Goal: Information Seeking & Learning: Check status

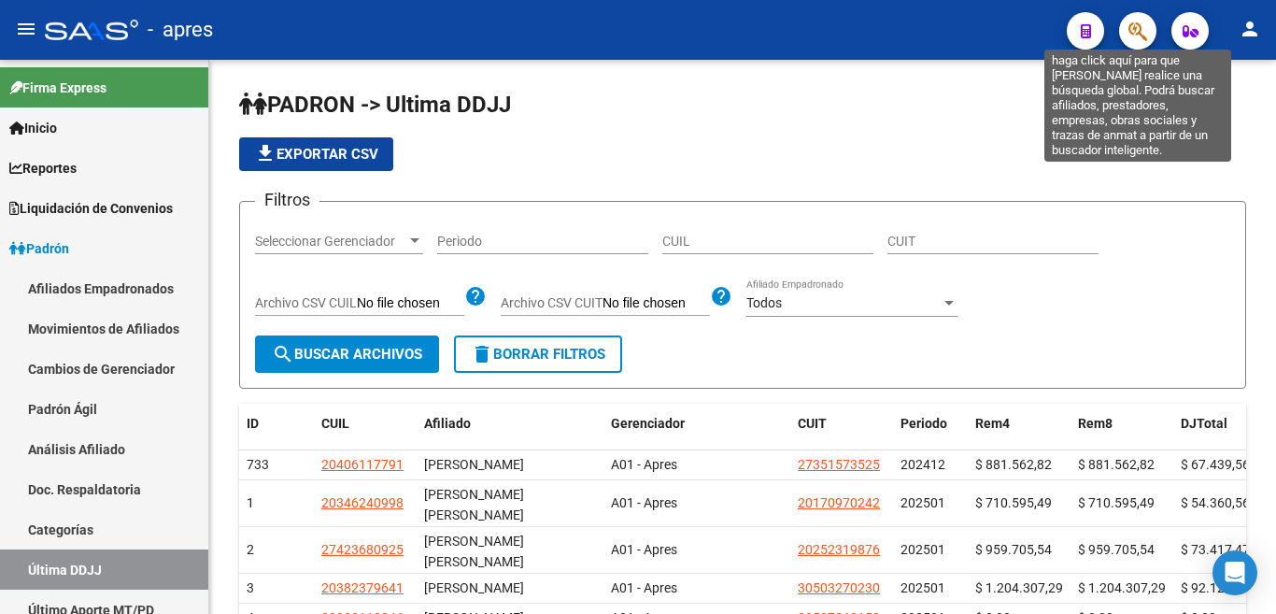
click at [1132, 33] on icon "button" at bounding box center [1137, 31] width 19 height 21
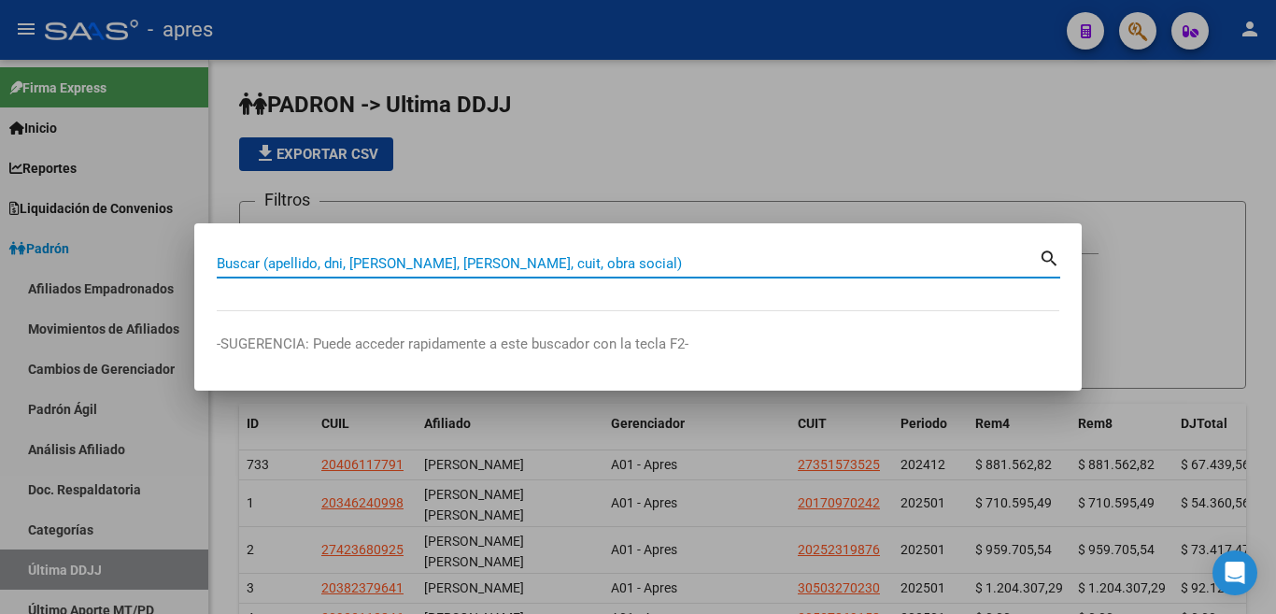
paste input "23398320964"
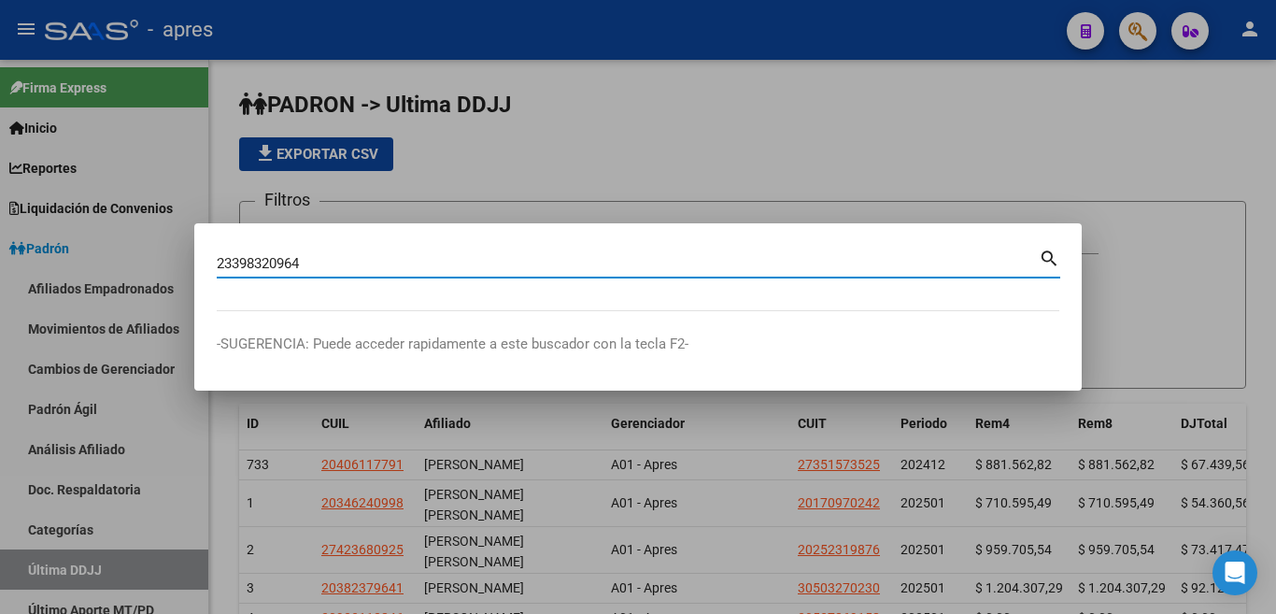
type input "23398320964"
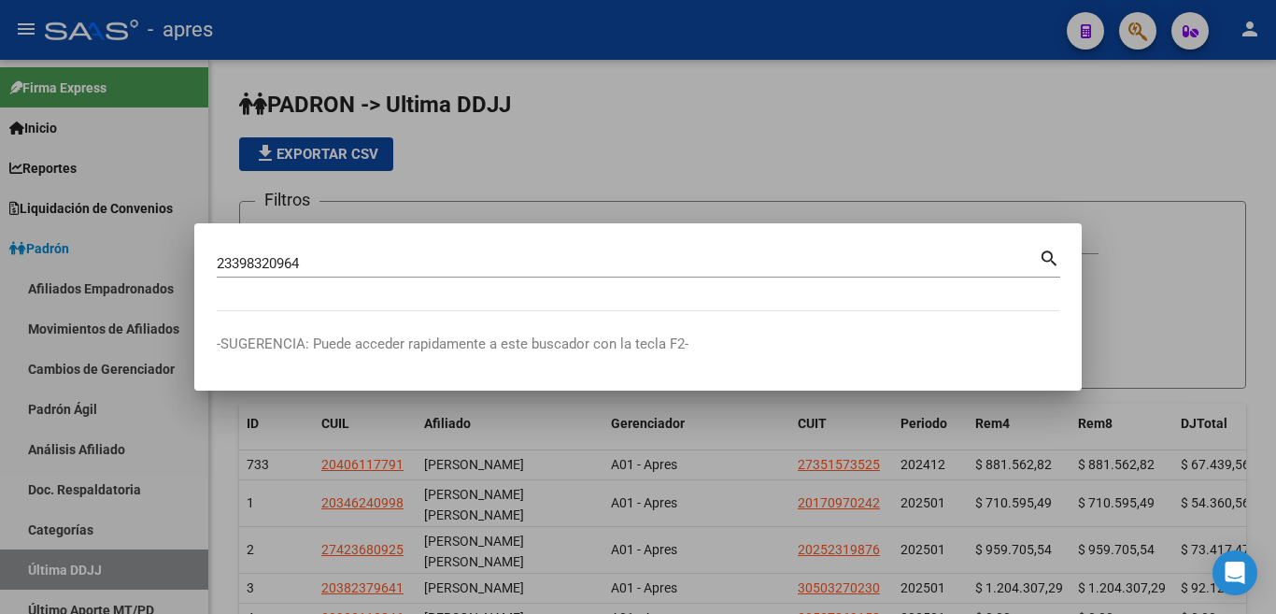
click at [1044, 255] on mat-icon "search" at bounding box center [1049, 257] width 21 height 22
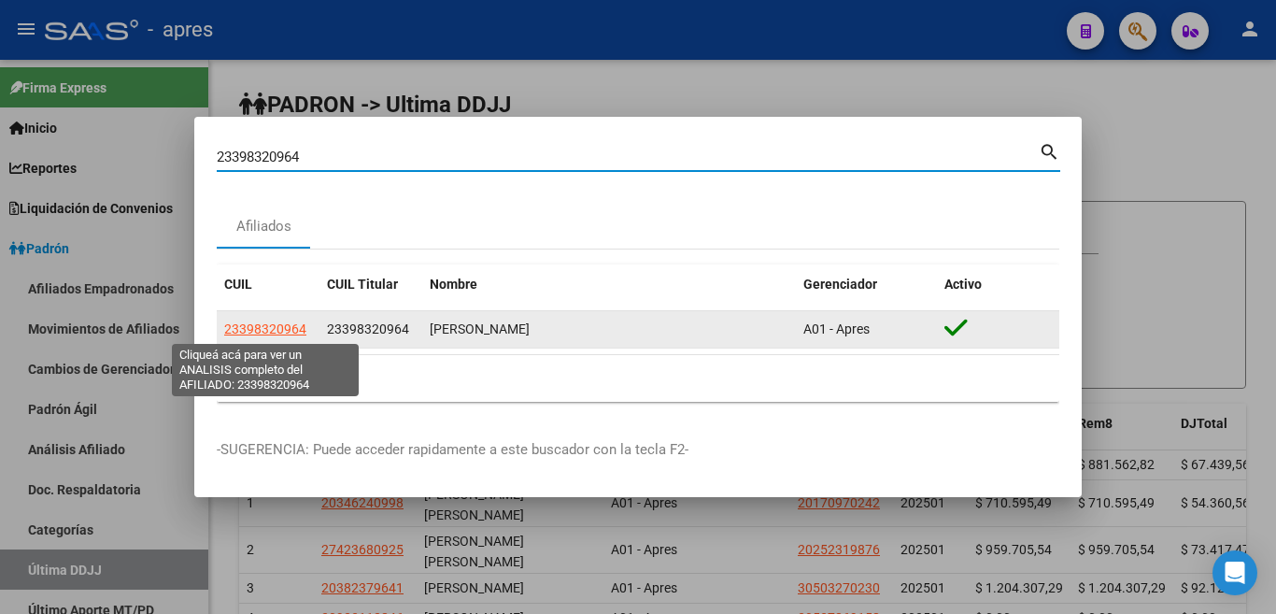
click at [279, 326] on span "23398320964" at bounding box center [265, 328] width 82 height 15
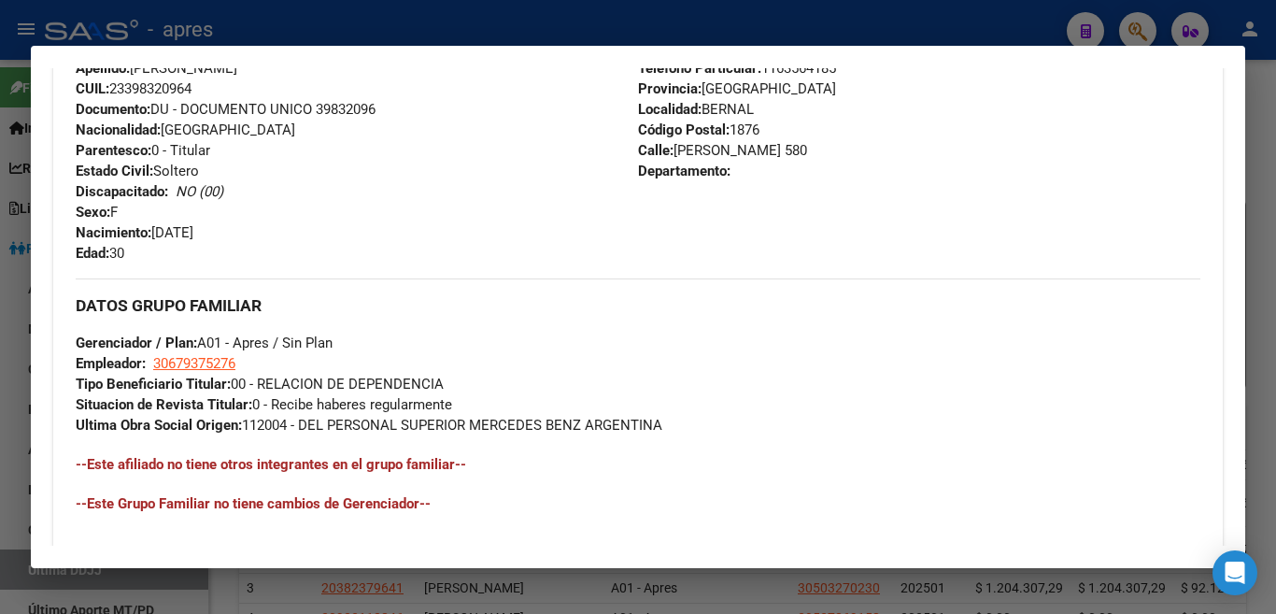
scroll to position [667, 0]
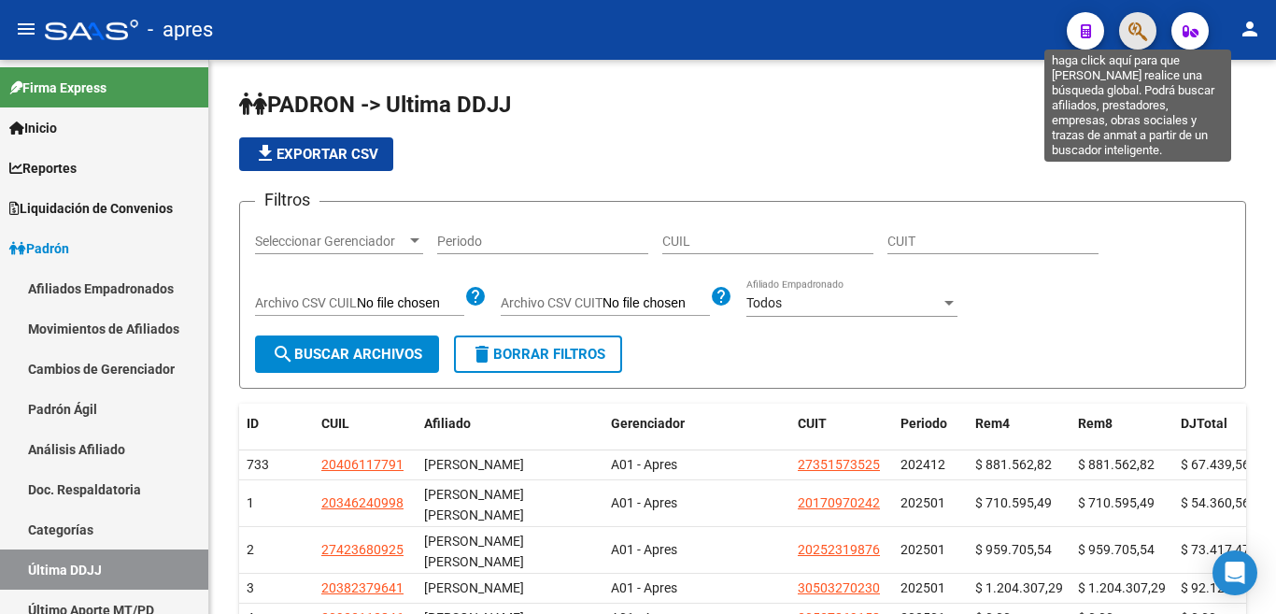
click at [1143, 37] on icon "button" at bounding box center [1137, 31] width 19 height 21
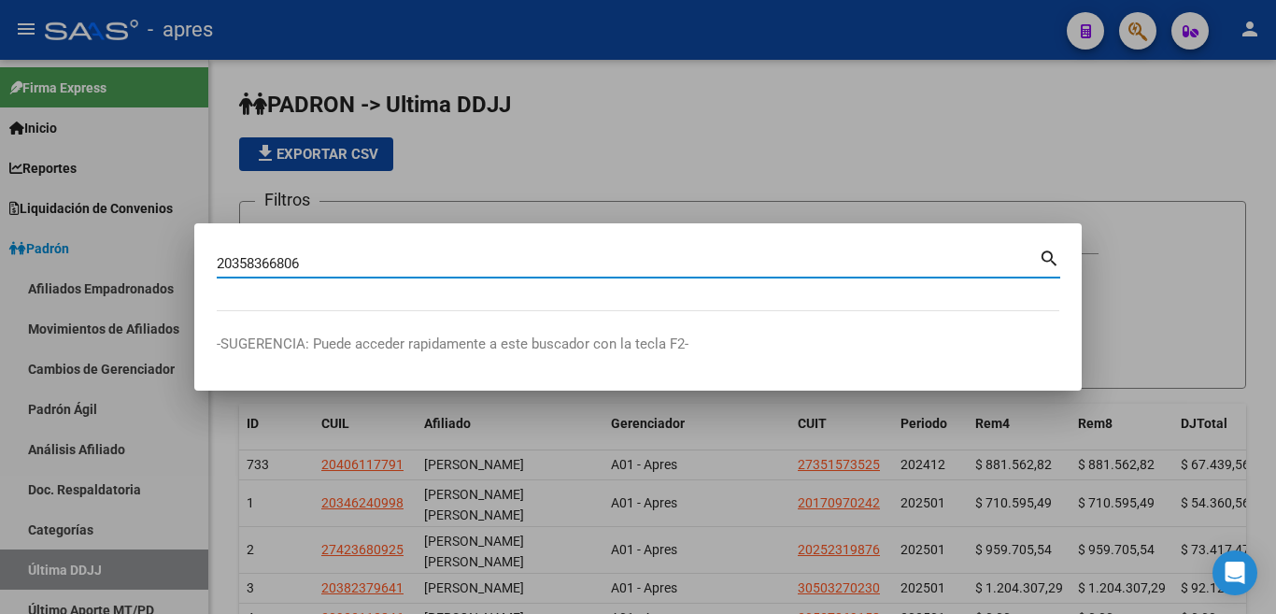
type input "20358366806"
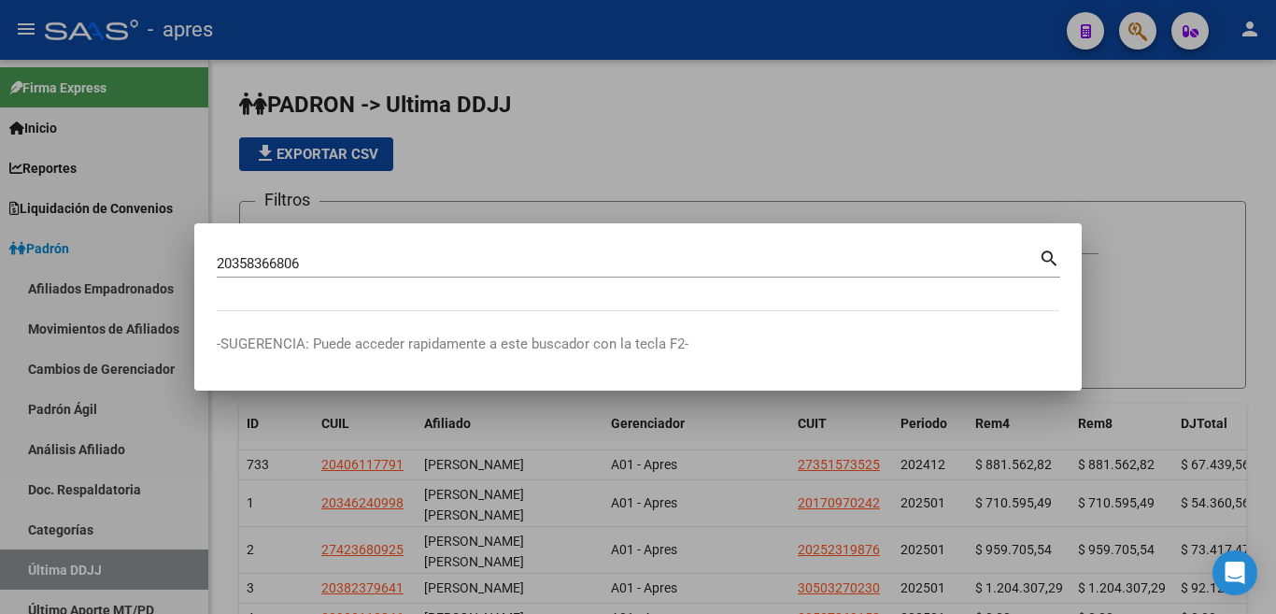
click at [1046, 252] on mat-icon "search" at bounding box center [1049, 257] width 21 height 22
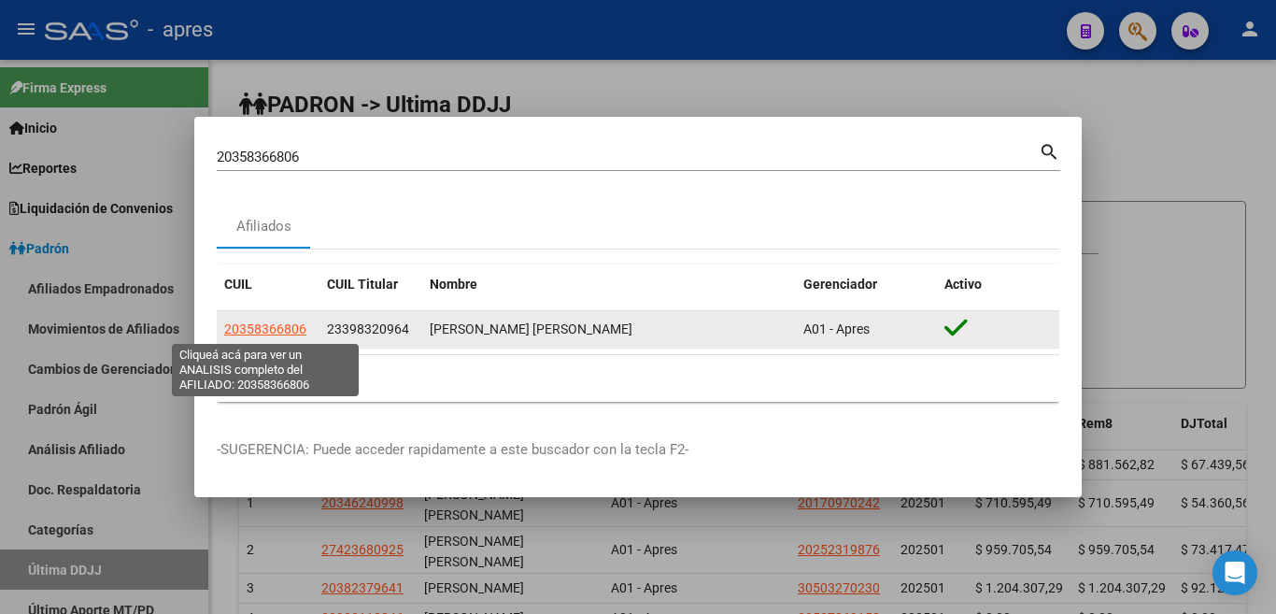
click at [271, 330] on span "20358366806" at bounding box center [265, 328] width 82 height 15
type textarea "20358366806"
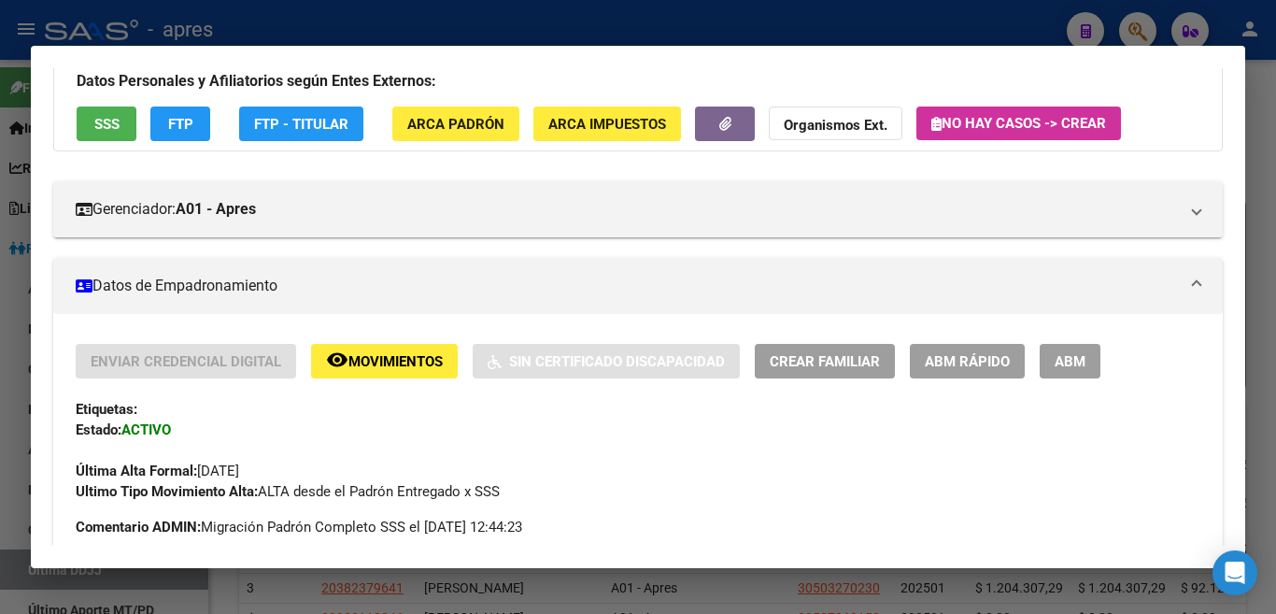
scroll to position [117, 0]
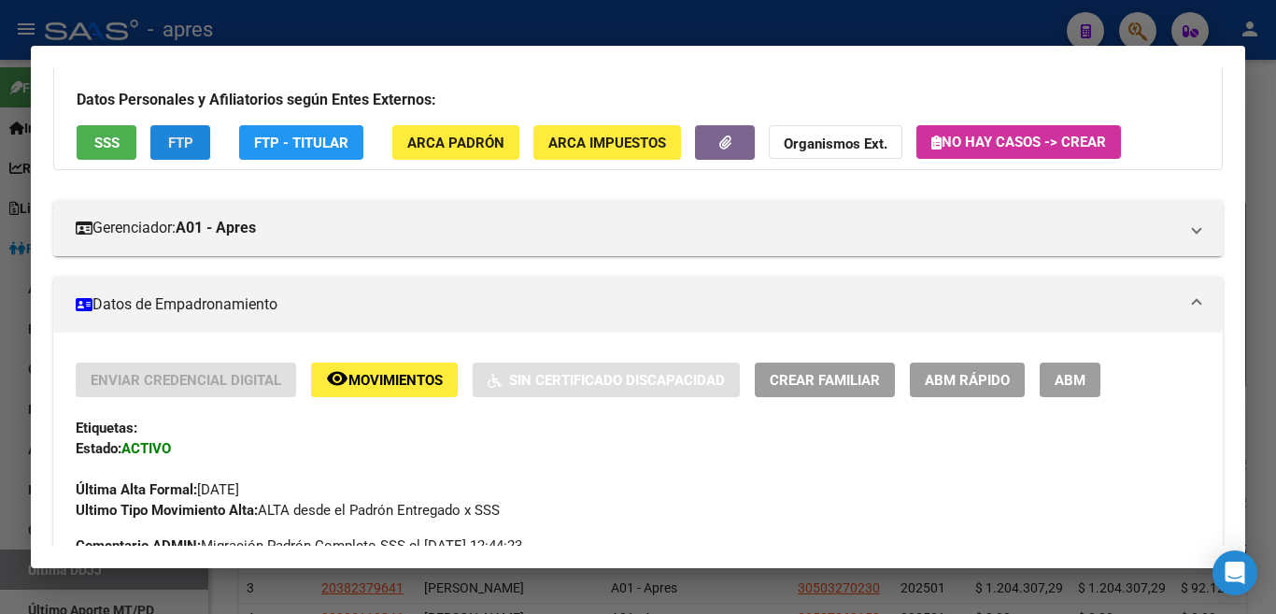
click at [177, 155] on button "FTP" at bounding box center [180, 142] width 60 height 35
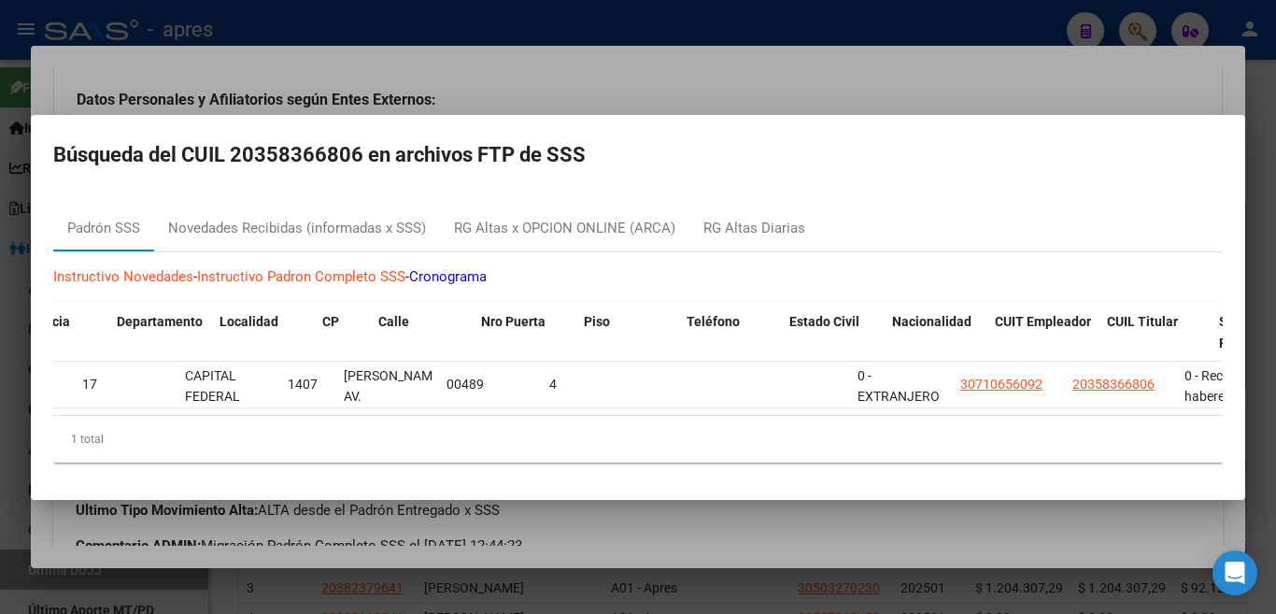
scroll to position [0, 1152]
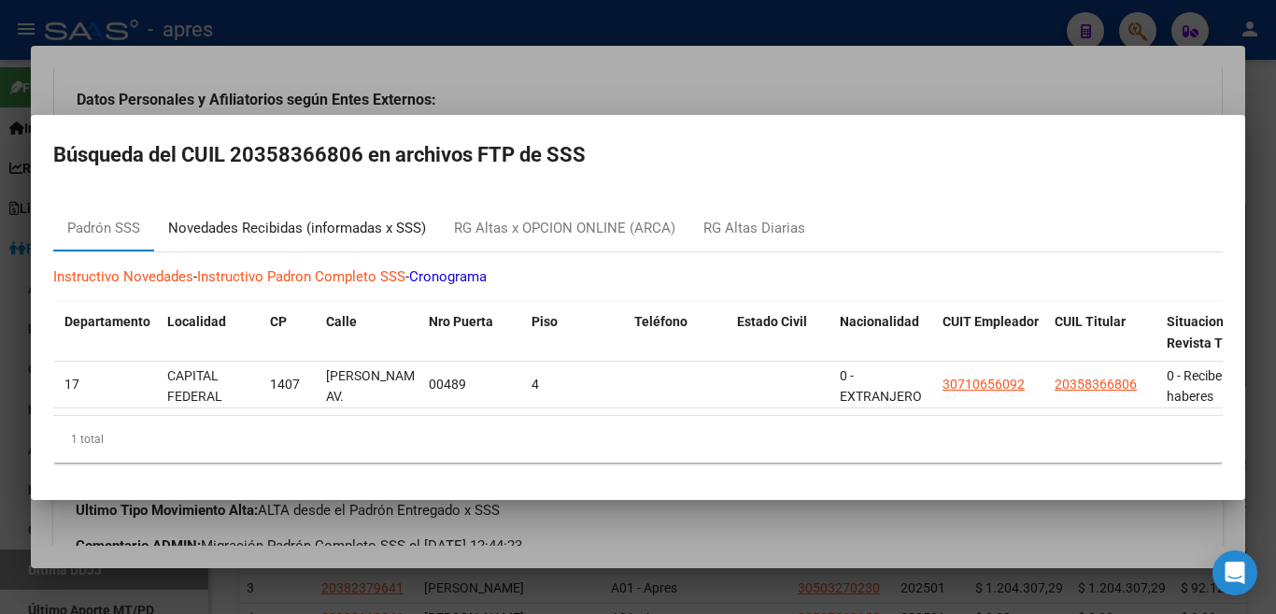
click at [234, 222] on div "Novedades Recibidas (informadas x SSS)" at bounding box center [297, 228] width 258 height 21
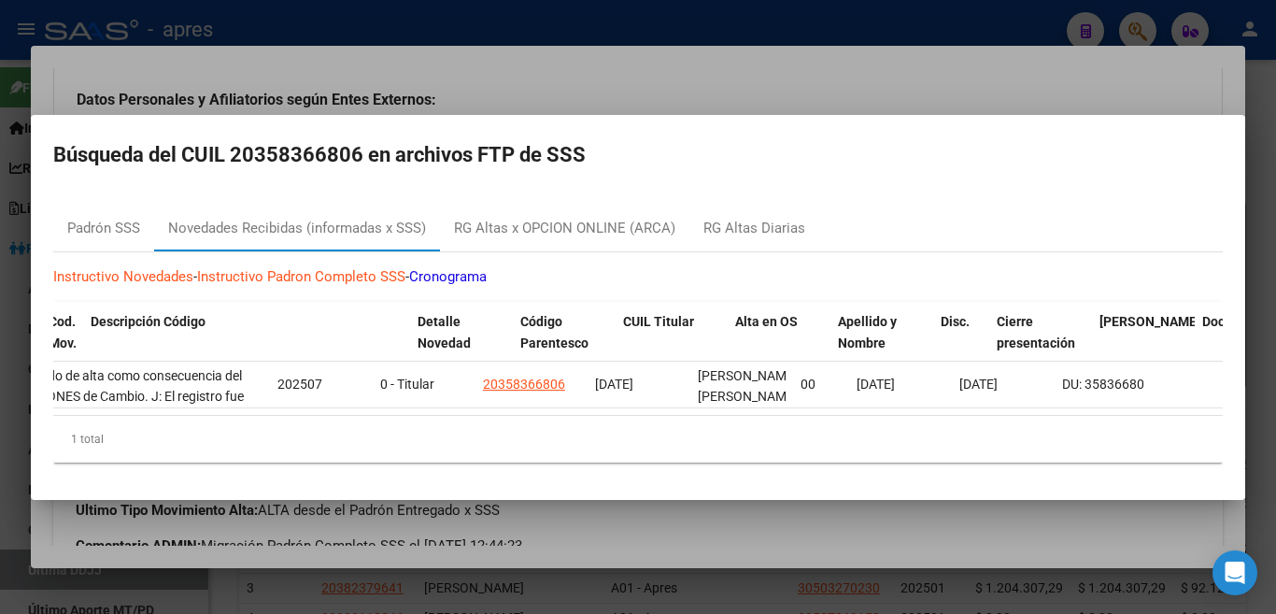
scroll to position [0, 0]
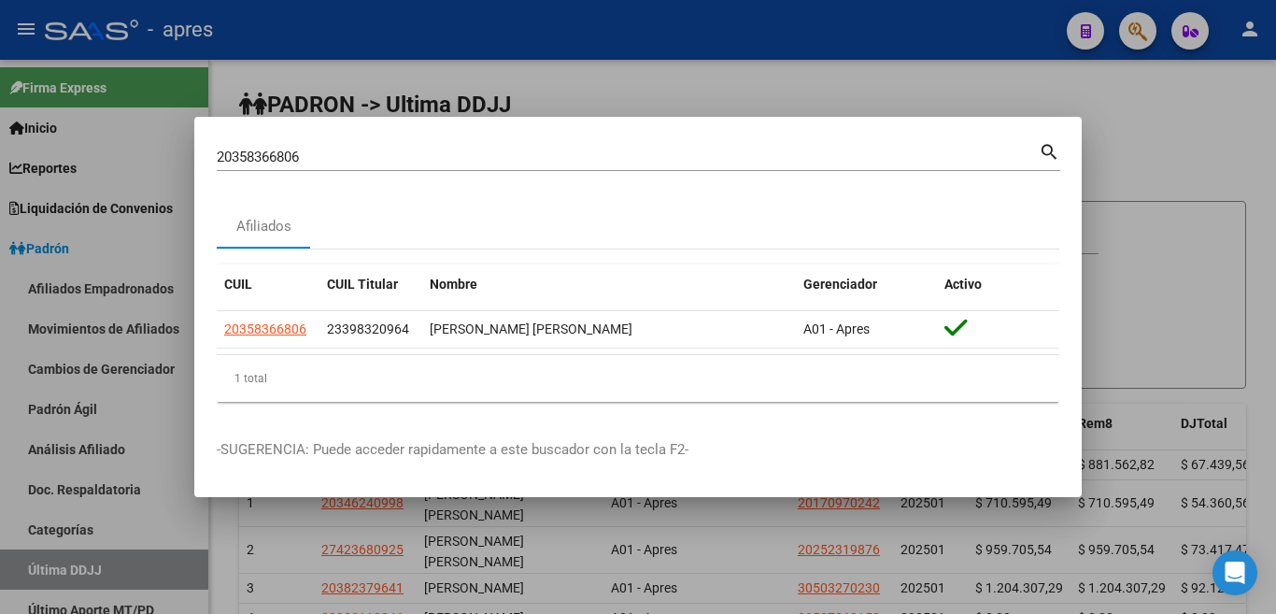
click at [1047, 149] on mat-icon "search" at bounding box center [1049, 150] width 21 height 22
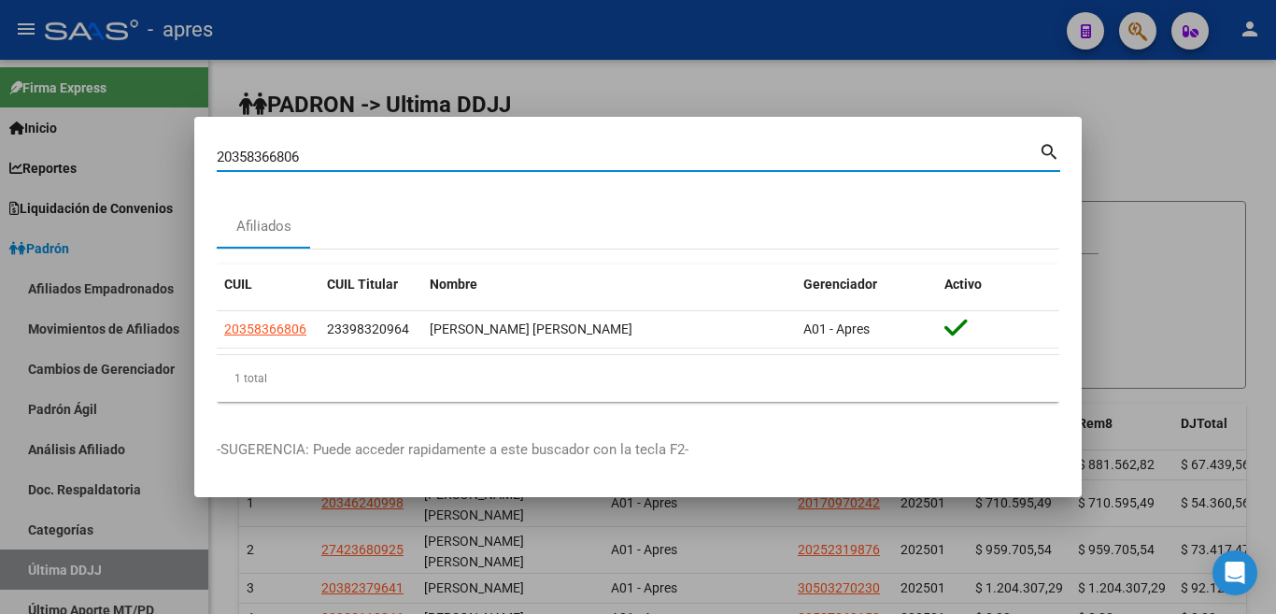
click at [1052, 144] on mat-icon "search" at bounding box center [1049, 150] width 21 height 22
drag, startPoint x: 335, startPoint y: 151, endPoint x: 85, endPoint y: 152, distance: 250.3
click at [51, 145] on div "20358366806 Buscar (apellido, dni, cuil, nro traspaso, cuit, obra social) searc…" at bounding box center [638, 307] width 1276 height 614
paste input "3398320964"
type input "23398320964"
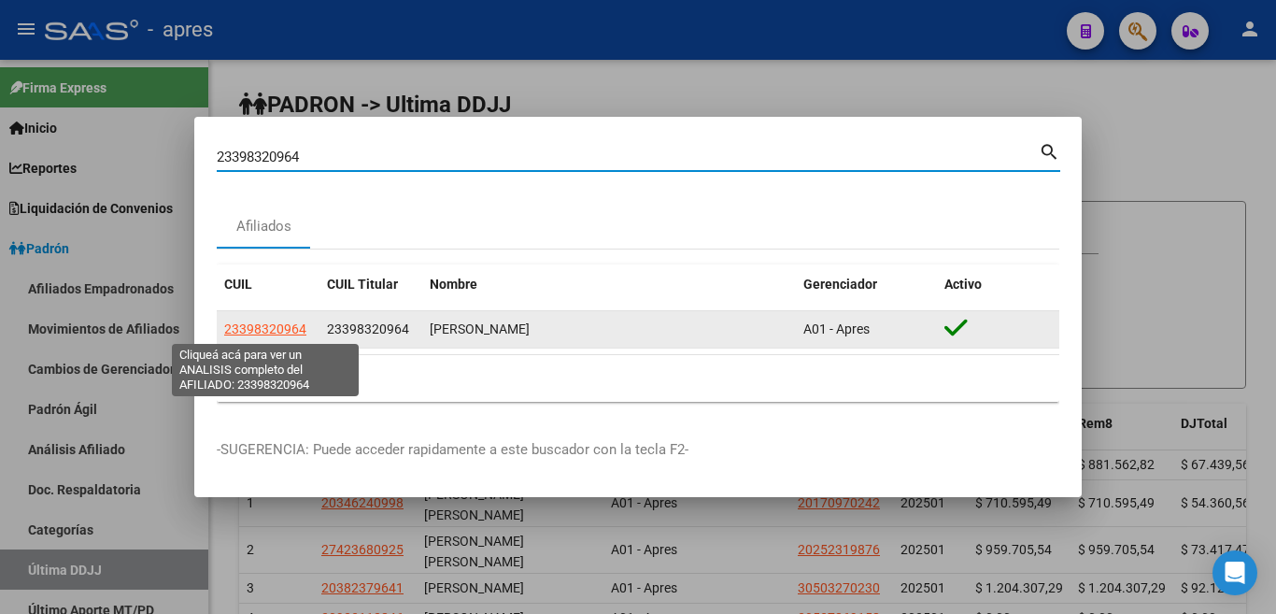
click at [249, 327] on span "23398320964" at bounding box center [265, 328] width 82 height 15
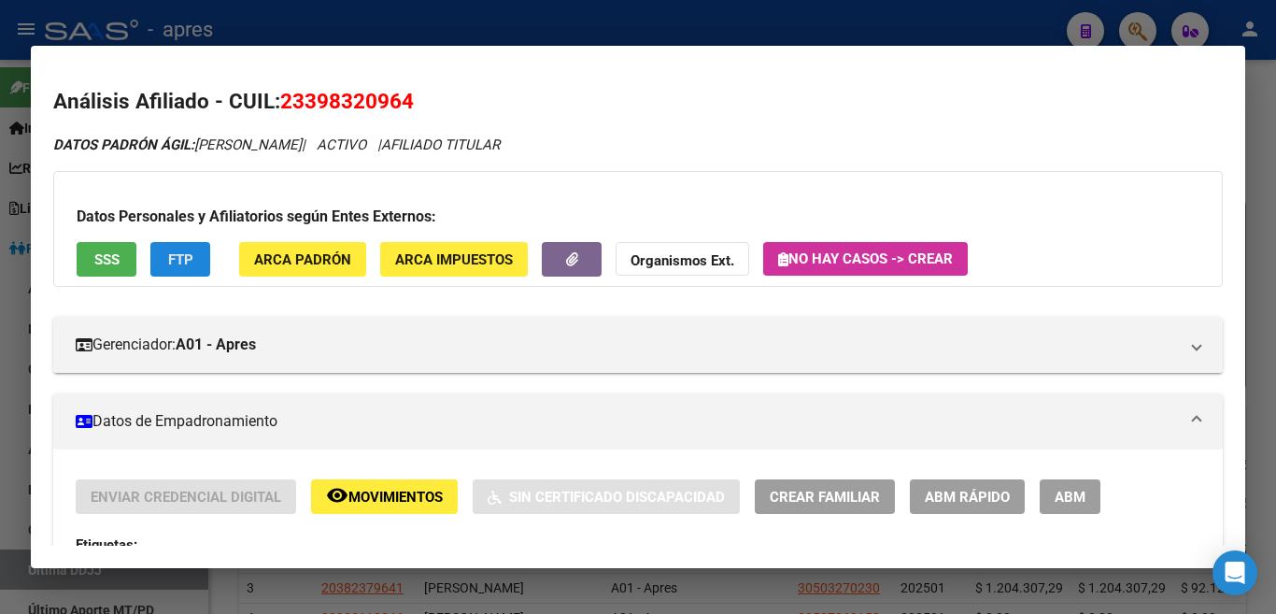
click at [171, 257] on span "FTP" at bounding box center [180, 259] width 25 height 17
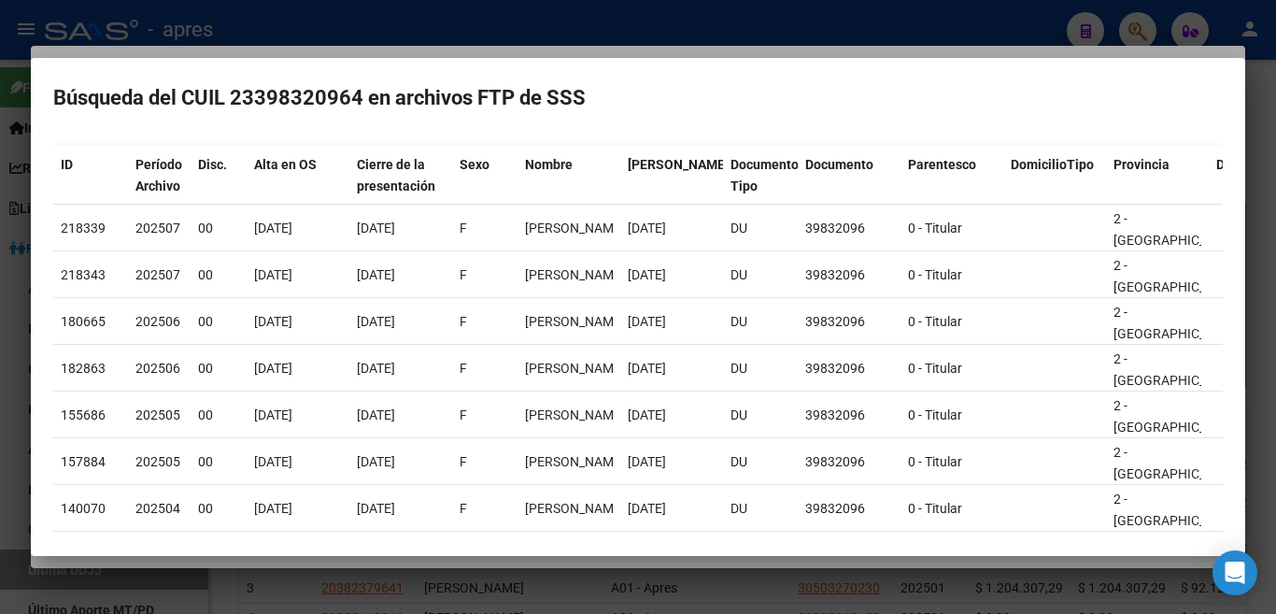
scroll to position [88, 0]
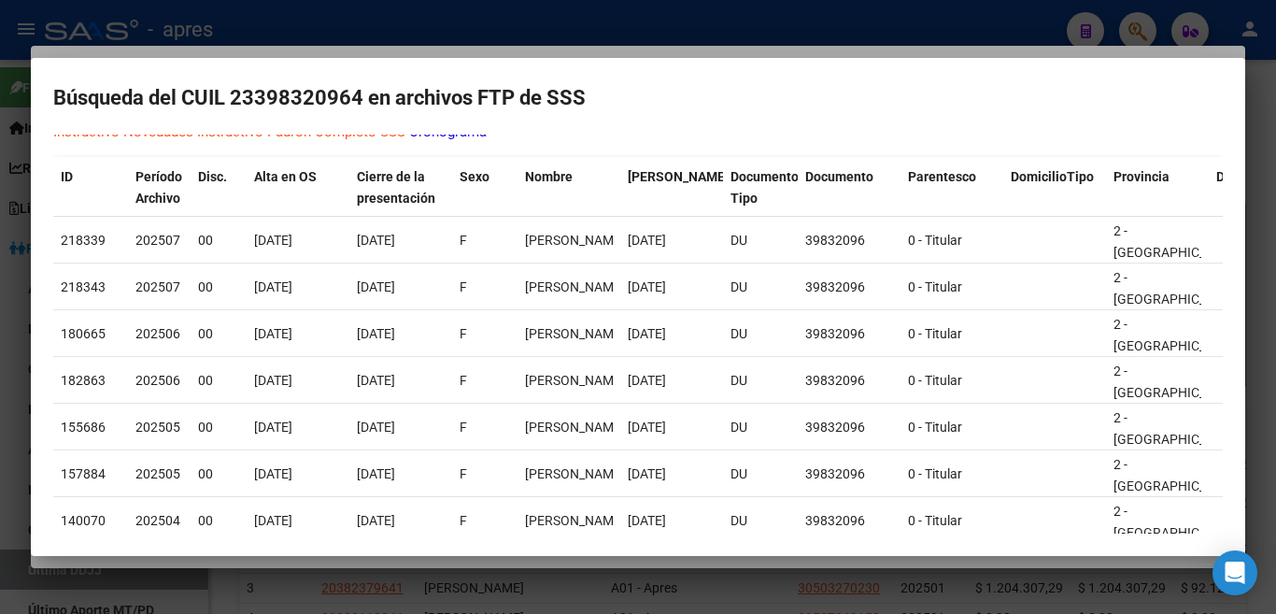
drag, startPoint x: 348, startPoint y: 564, endPoint x: 412, endPoint y: 564, distance: 63.5
click at [412, 564] on div at bounding box center [638, 307] width 1276 height 614
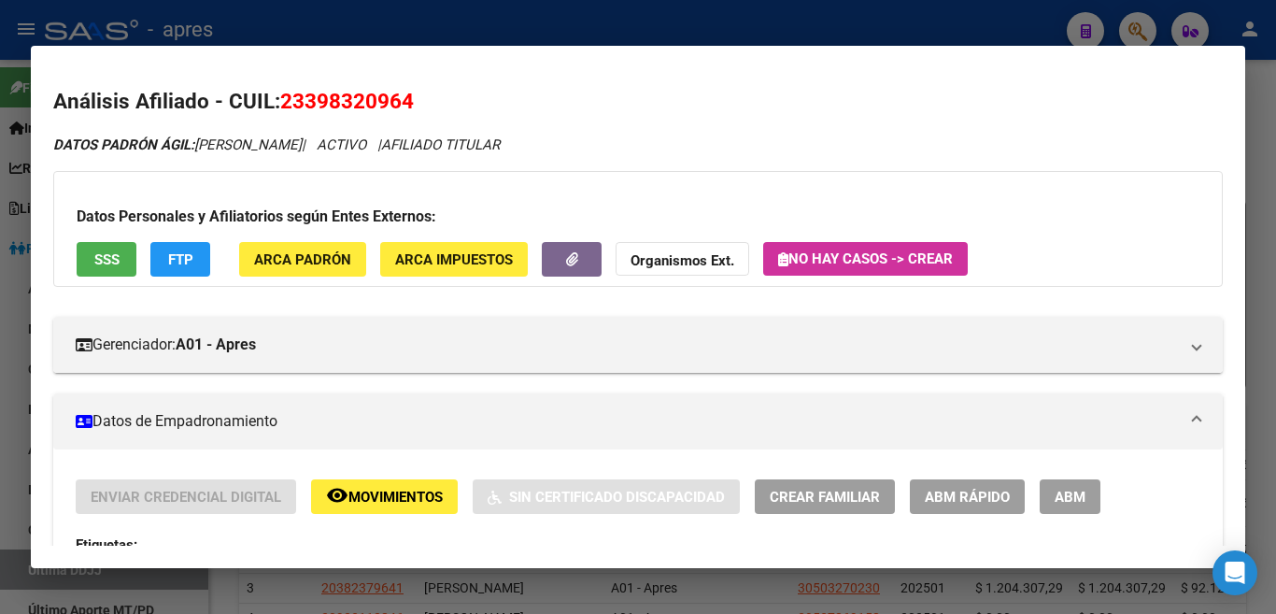
click at [194, 259] on button "FTP" at bounding box center [180, 259] width 60 height 35
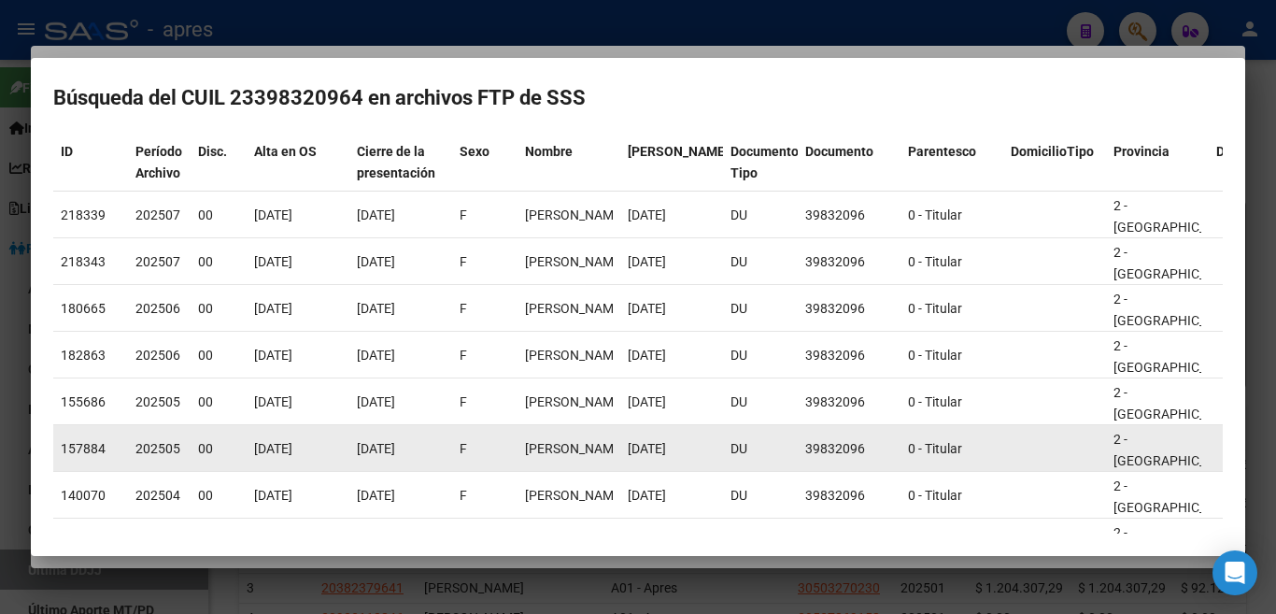
scroll to position [131, 0]
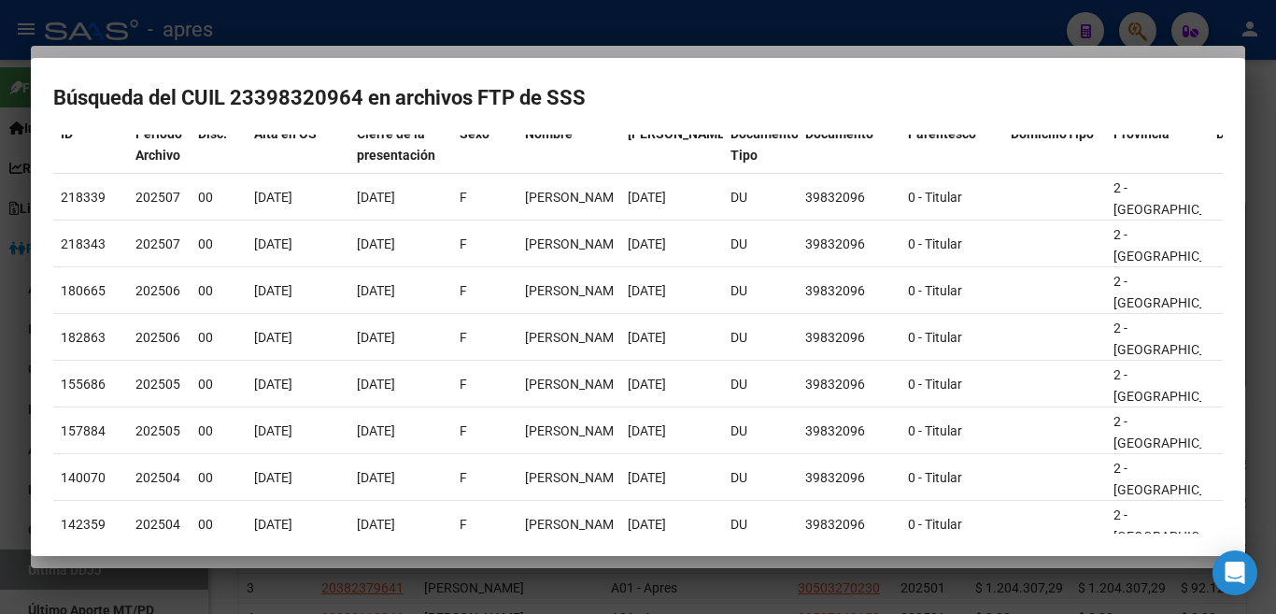
click at [517, 561] on div at bounding box center [638, 307] width 1276 height 614
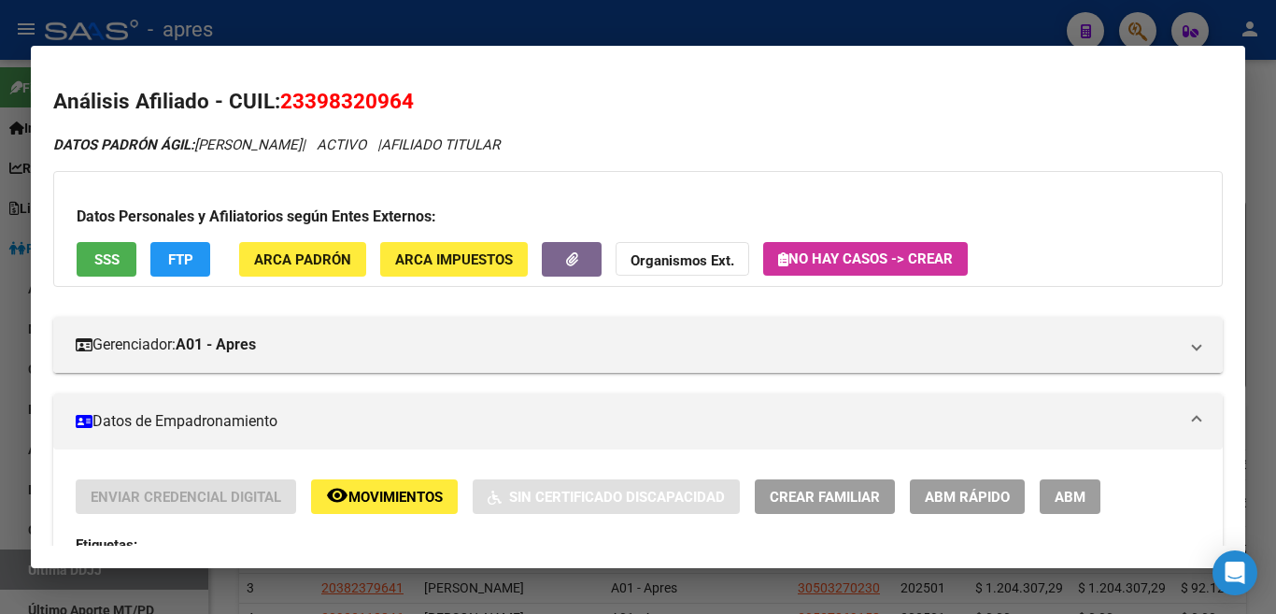
click at [196, 262] on button "FTP" at bounding box center [180, 259] width 60 height 35
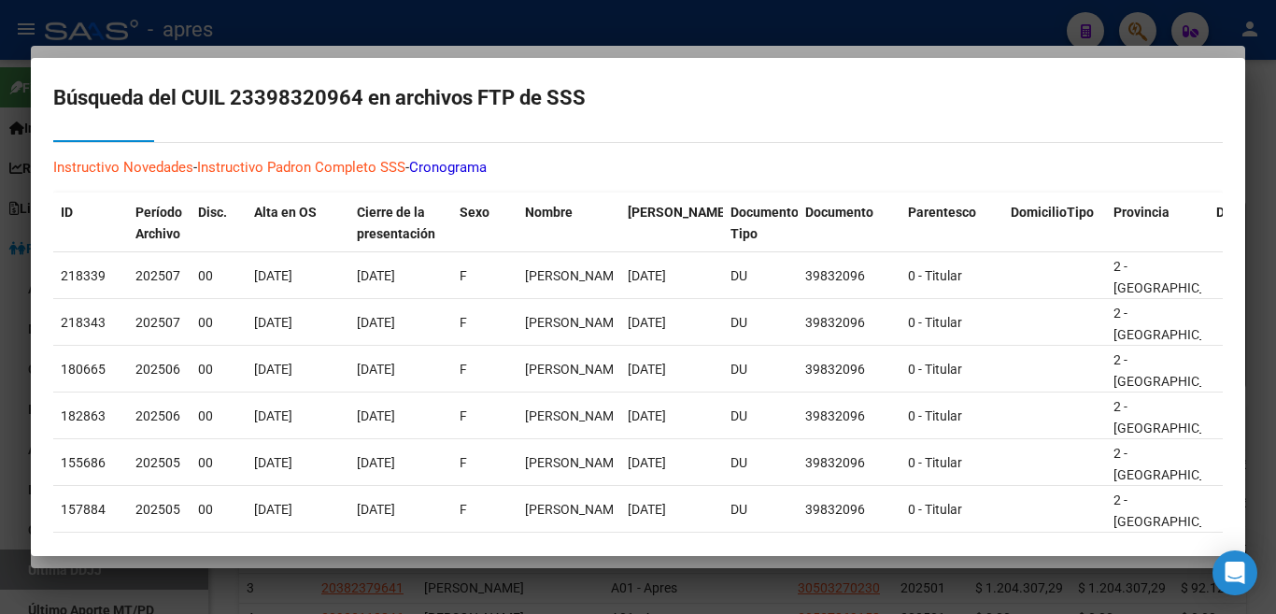
scroll to position [0, 0]
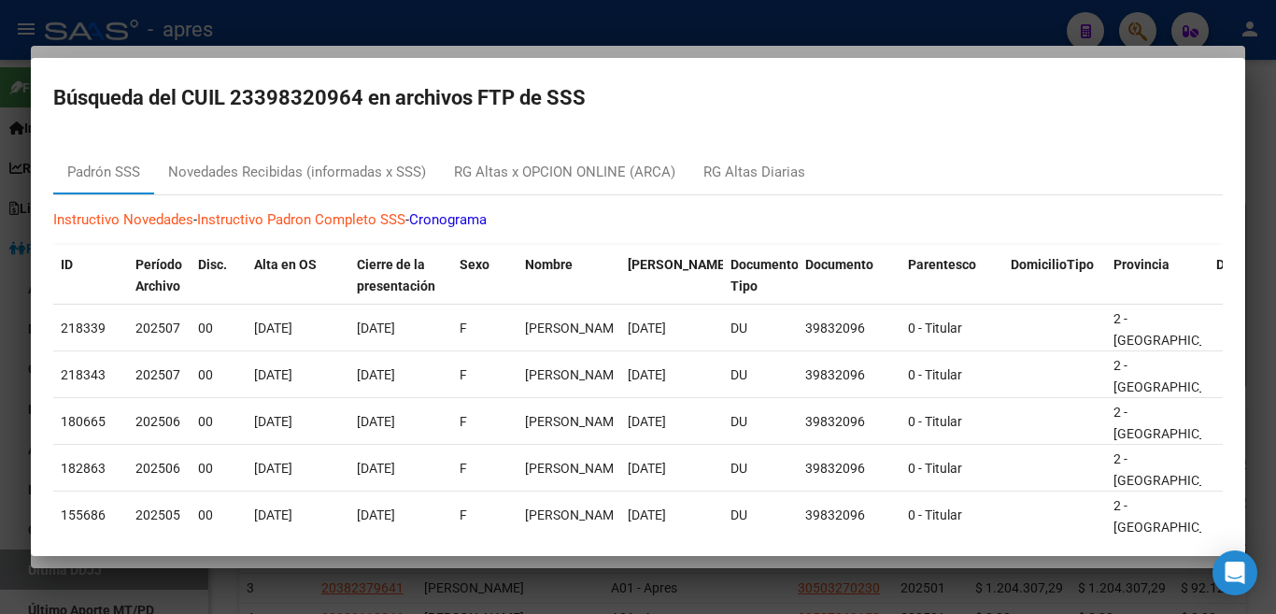
click at [273, 220] on link "Instructivo Padron Completo SSS" at bounding box center [301, 219] width 208 height 17
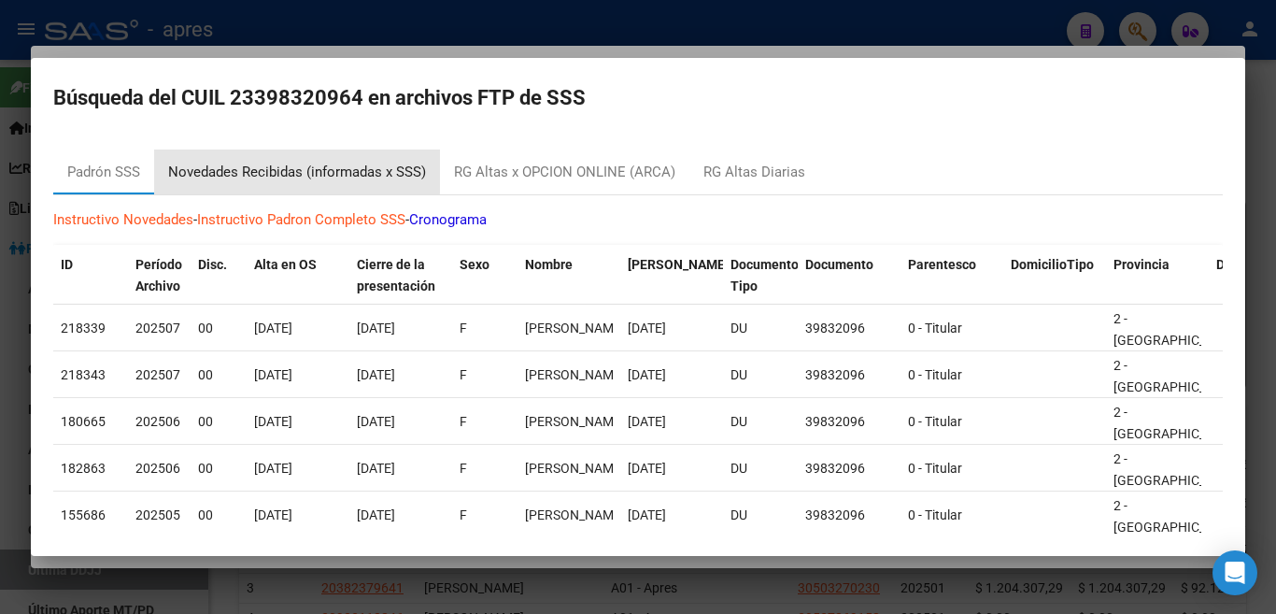
click at [258, 167] on div "Novedades Recibidas (informadas x SSS)" at bounding box center [297, 172] width 258 height 21
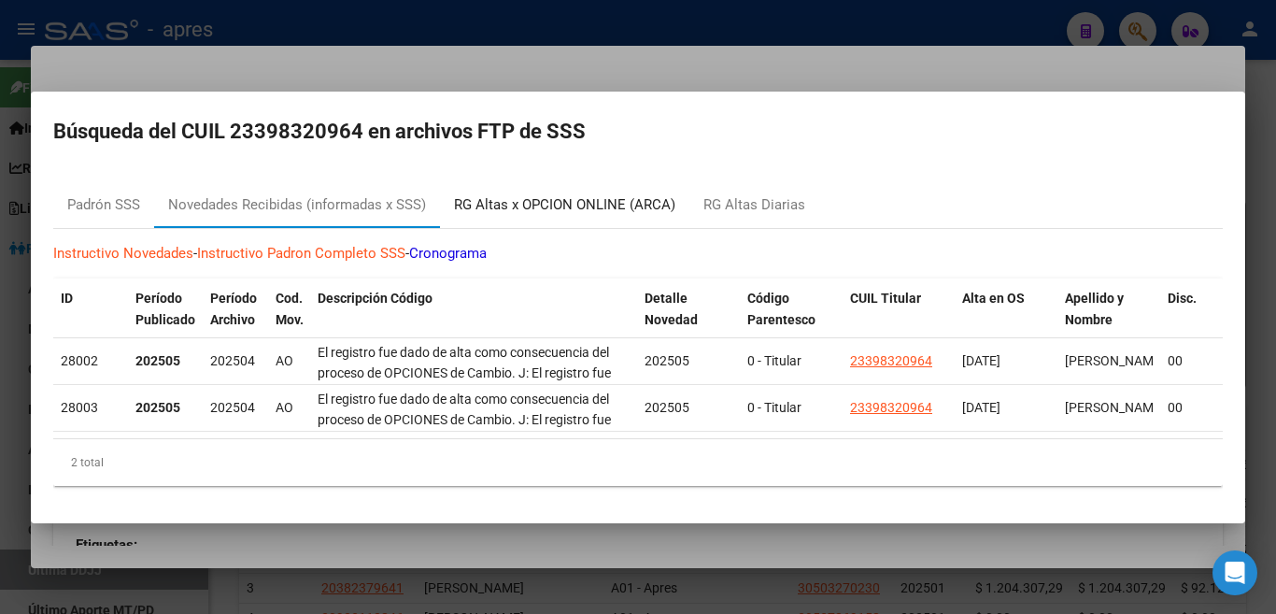
click at [588, 196] on div "RG Altas x OPCION ONLINE (ARCA)" at bounding box center [564, 204] width 221 height 21
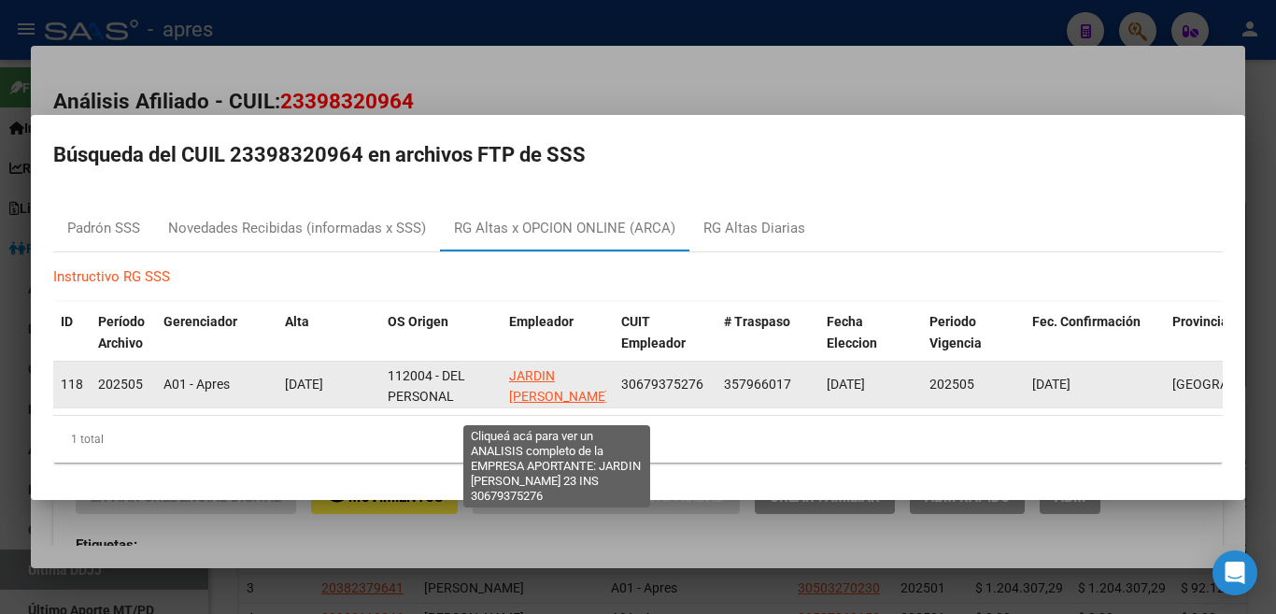
click at [551, 373] on span "JARDIN DE INFANTES JUAN 23 INS" at bounding box center [559, 397] width 100 height 58
type textarea "30679375276"
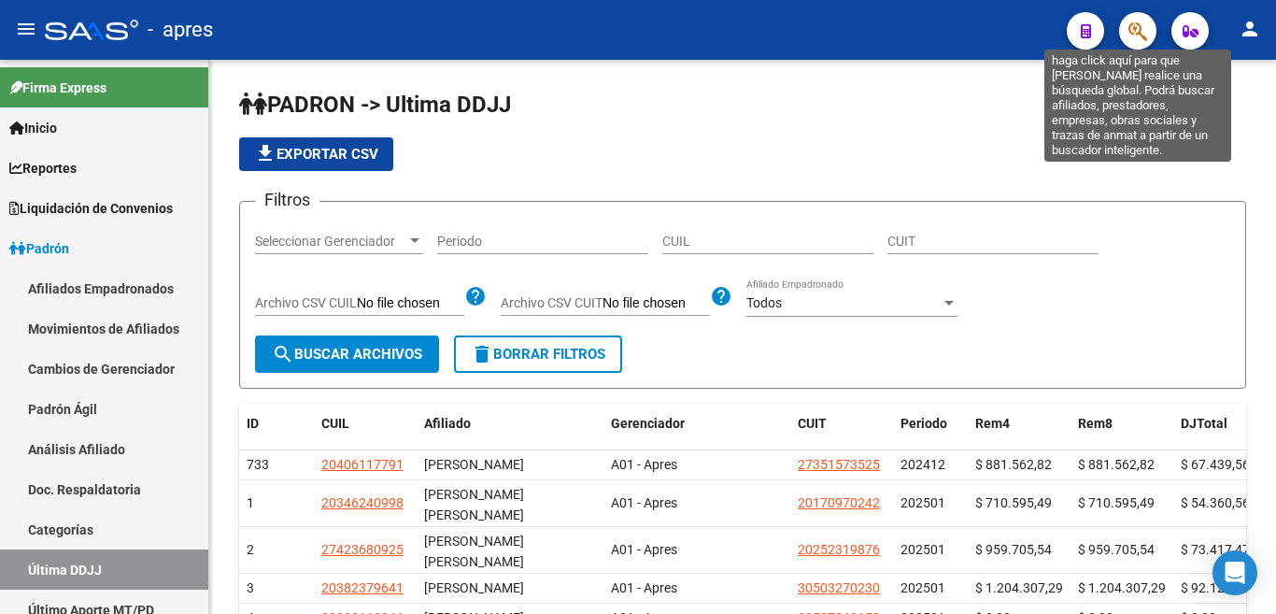
click at [1134, 35] on icon "button" at bounding box center [1137, 31] width 19 height 21
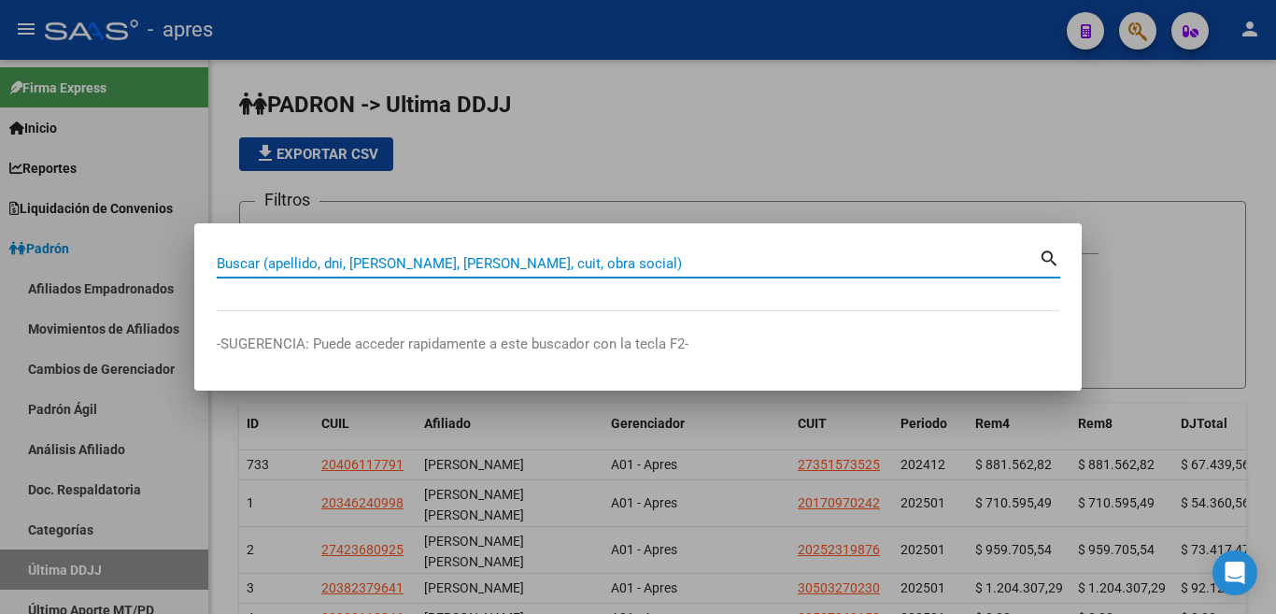
paste input "36948789"
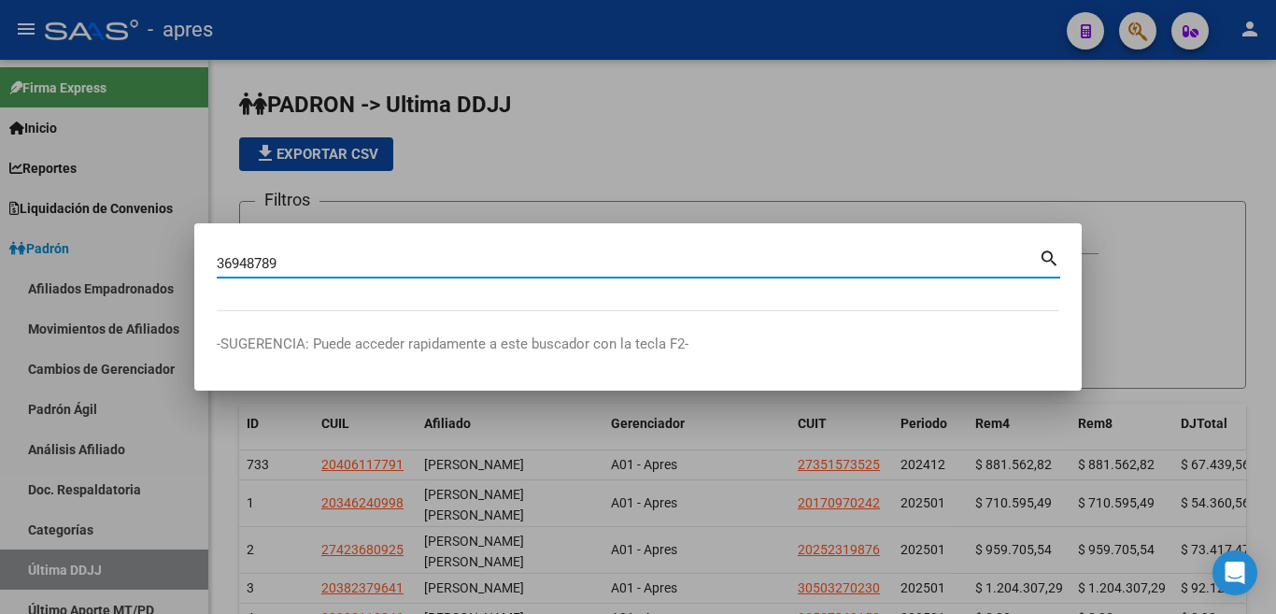
type input "36948789"
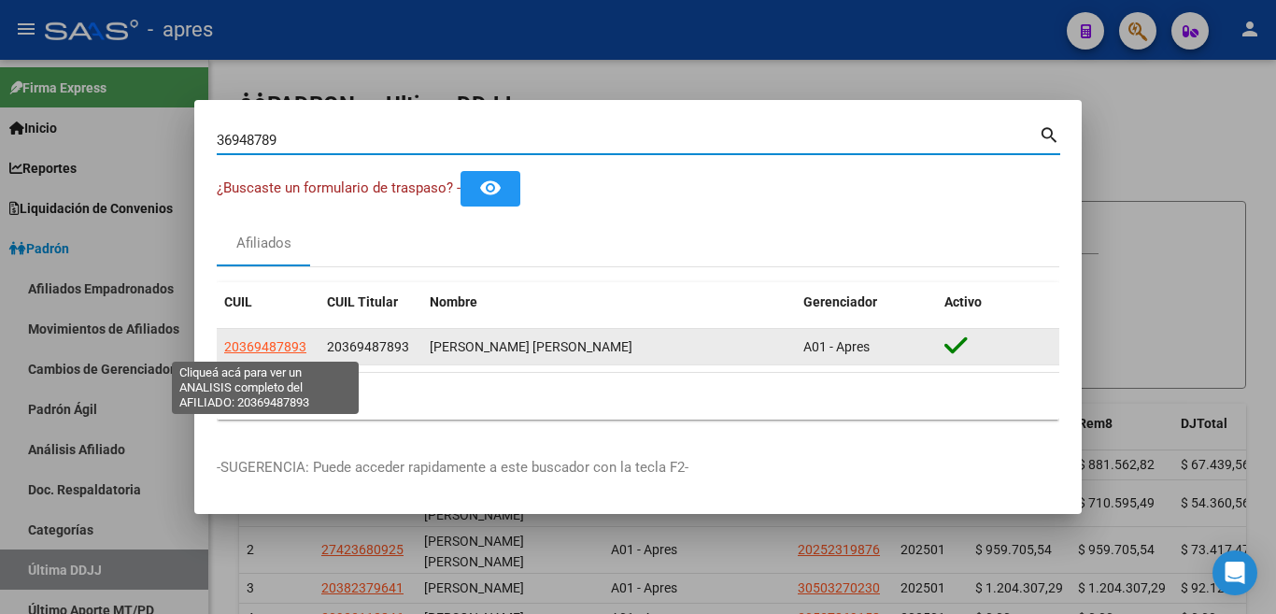
click at [260, 347] on span "20369487893" at bounding box center [265, 346] width 82 height 15
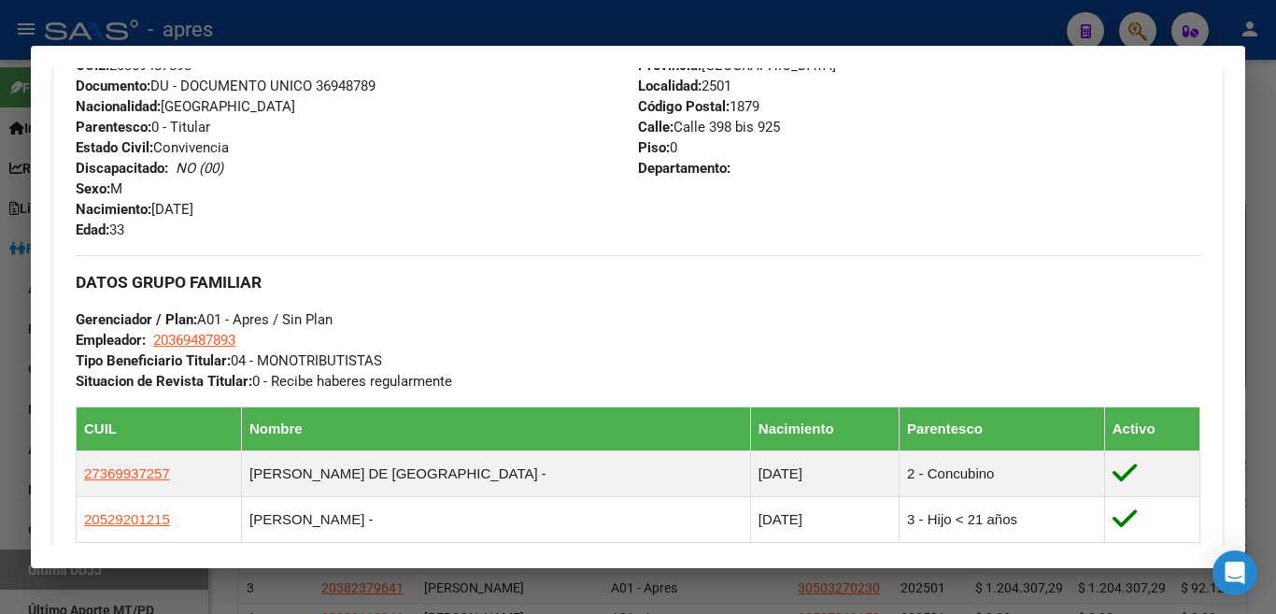
scroll to position [731, 0]
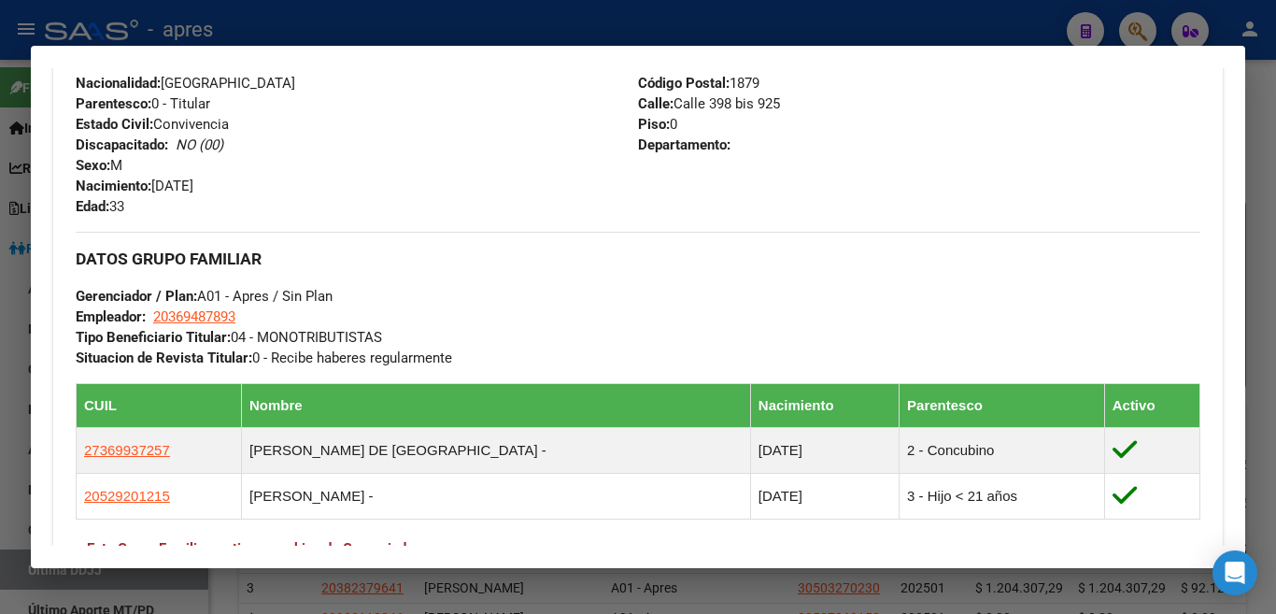
drag, startPoint x: 273, startPoint y: 356, endPoint x: 481, endPoint y: 356, distance: 208.3
click at [481, 356] on div "DATOS GRUPO FAMILIAR Gerenciador / Plan: A01 - Apres / Sin Plan Empleador: 2036…" at bounding box center [638, 300] width 1125 height 136
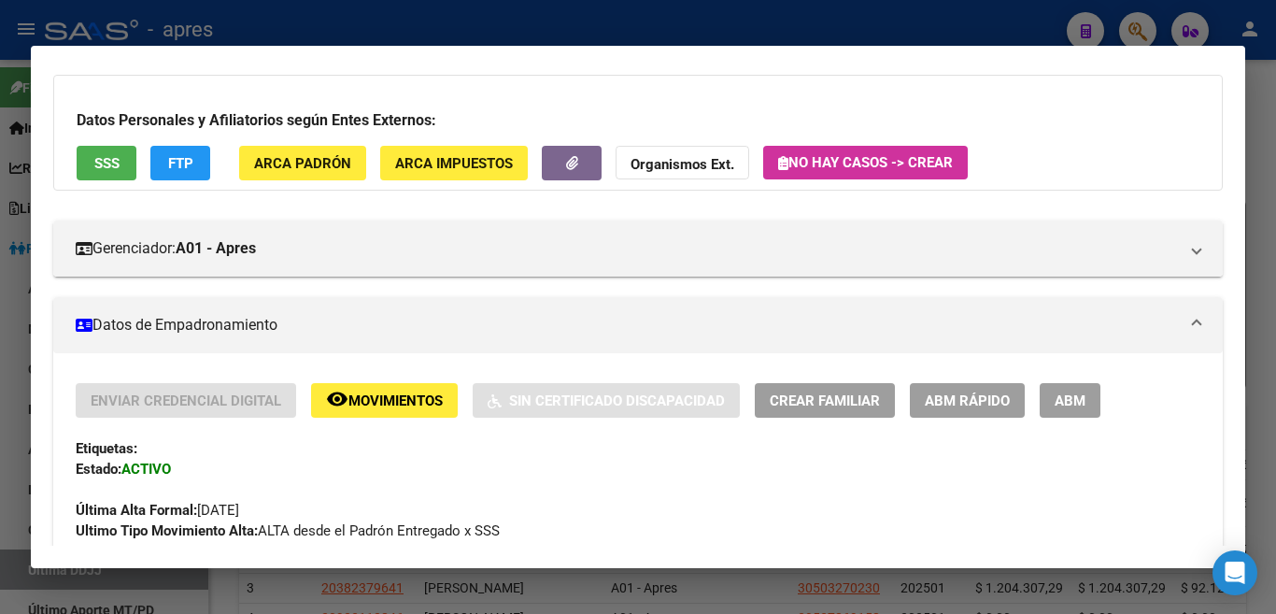
scroll to position [55, 0]
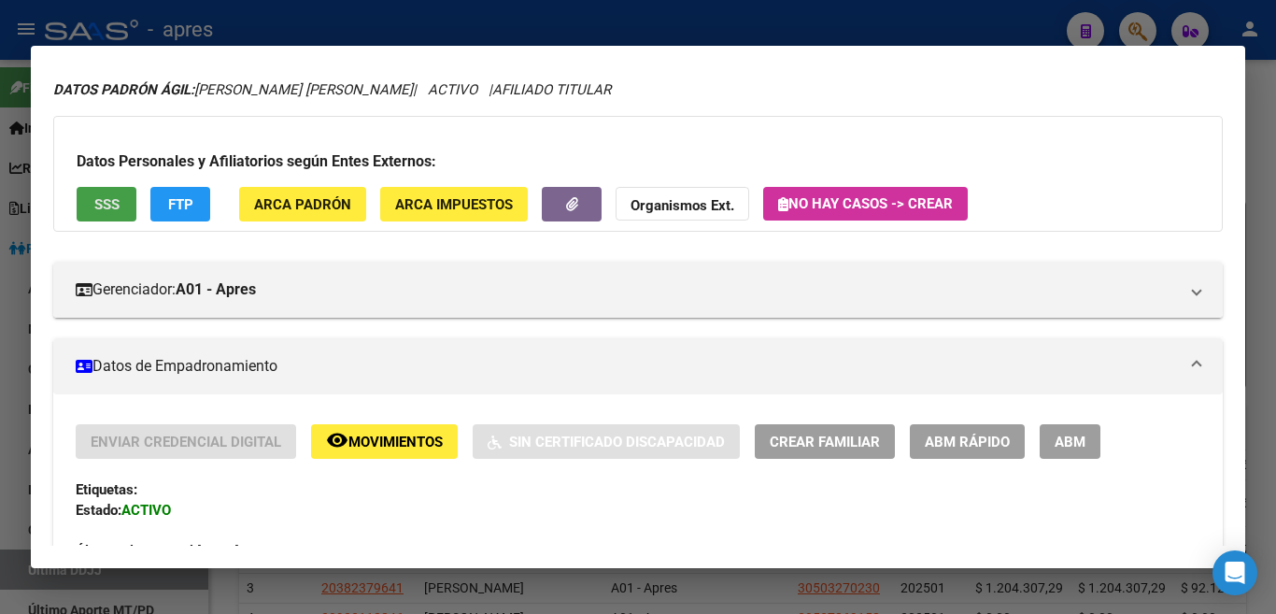
click at [105, 192] on button "SSS" at bounding box center [107, 204] width 60 height 35
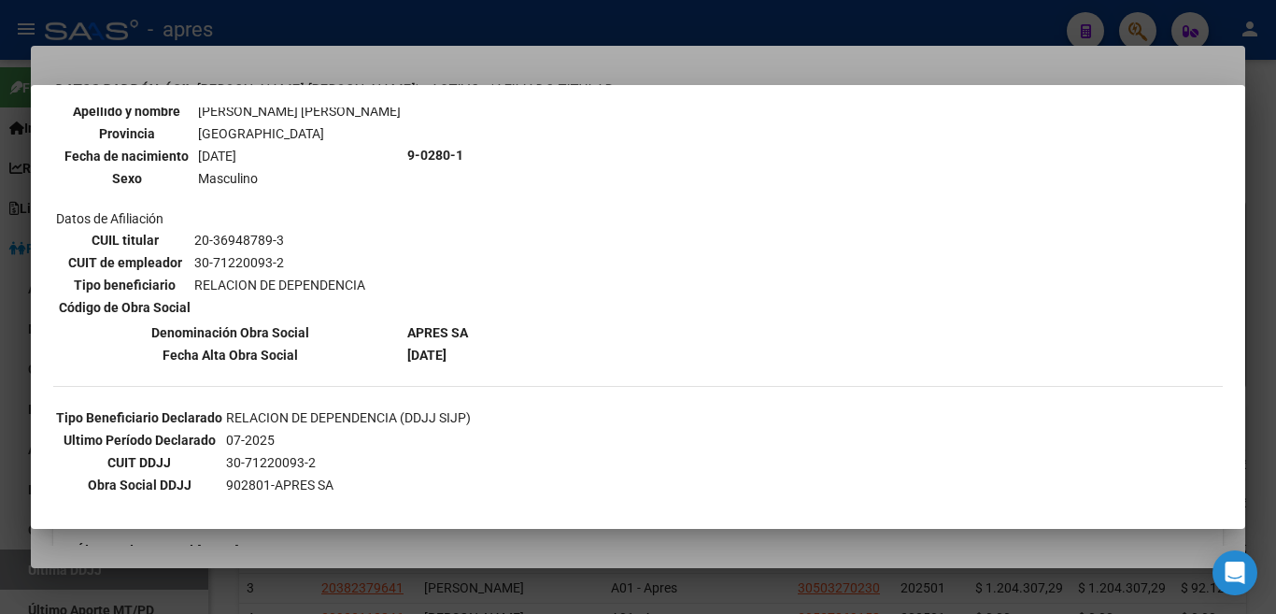
scroll to position [247, 0]
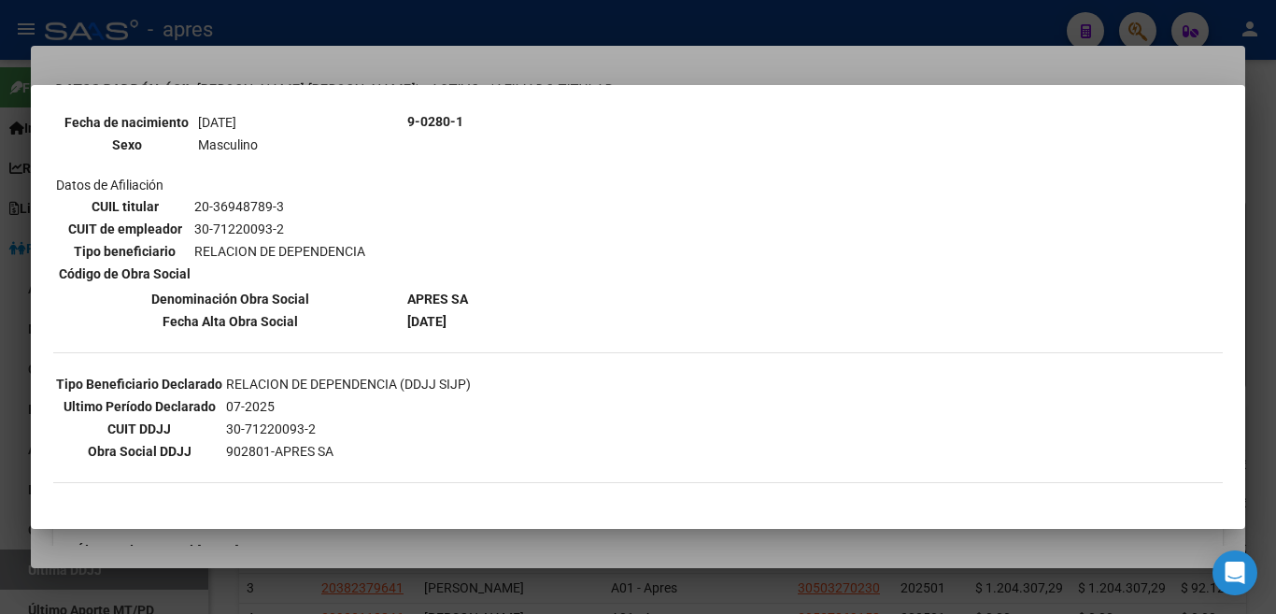
drag, startPoint x: 394, startPoint y: 322, endPoint x: 508, endPoint y: 322, distance: 114.0
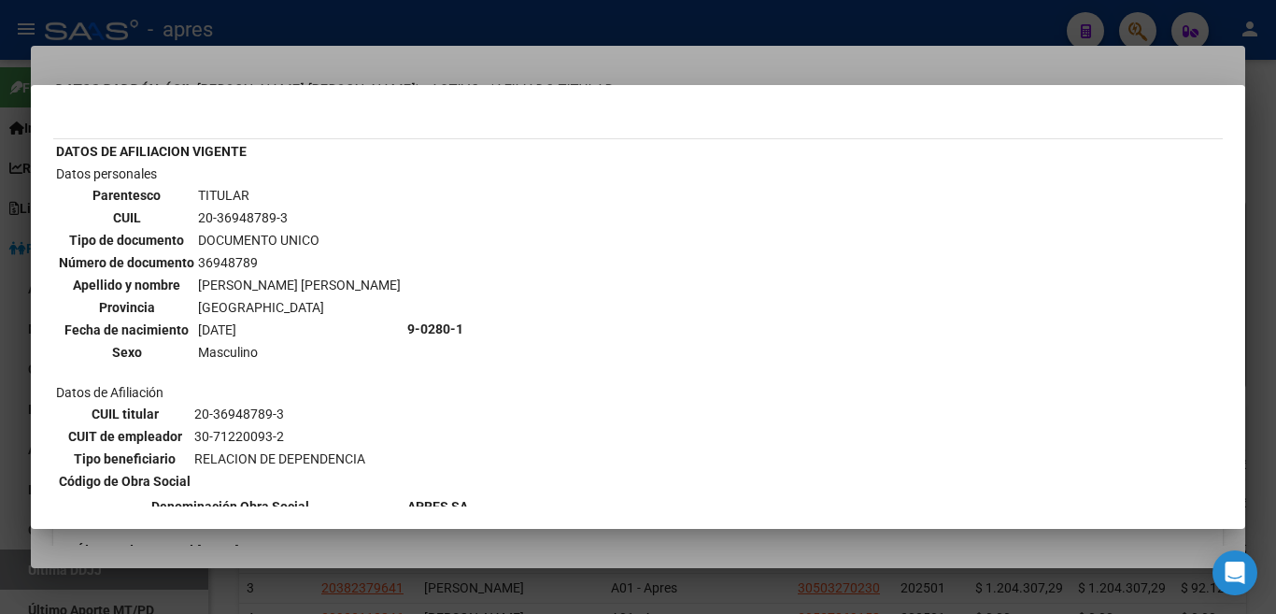
scroll to position [75, 0]
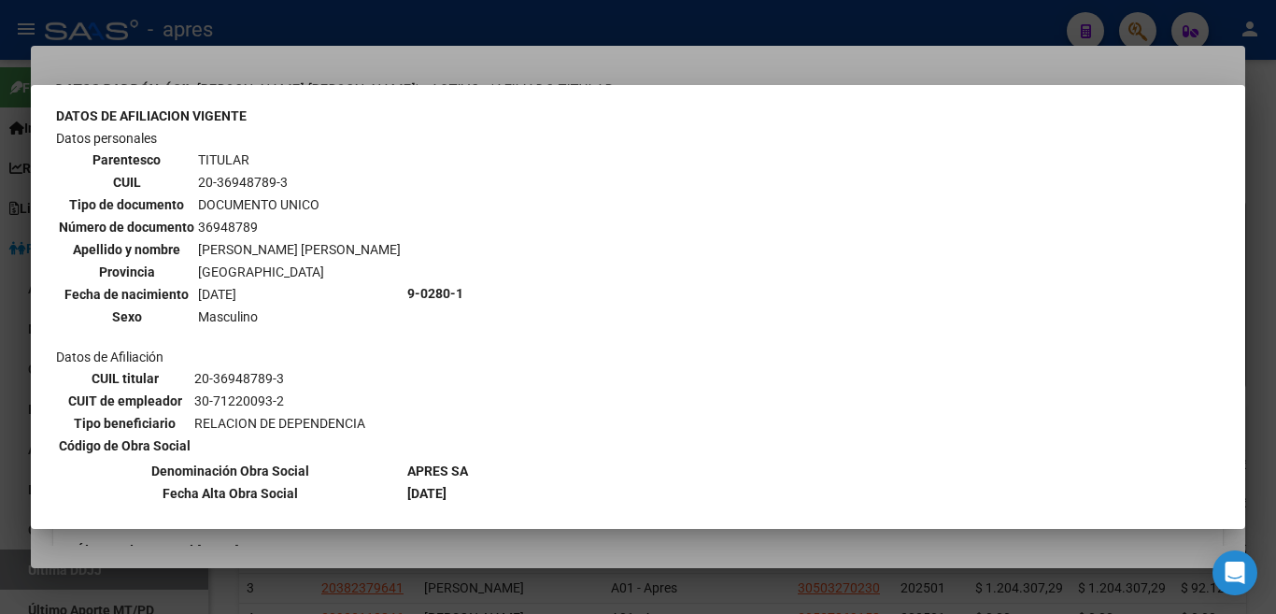
drag, startPoint x: 398, startPoint y: 293, endPoint x: 475, endPoint y: 293, distance: 77.5
